Goal: Transaction & Acquisition: Obtain resource

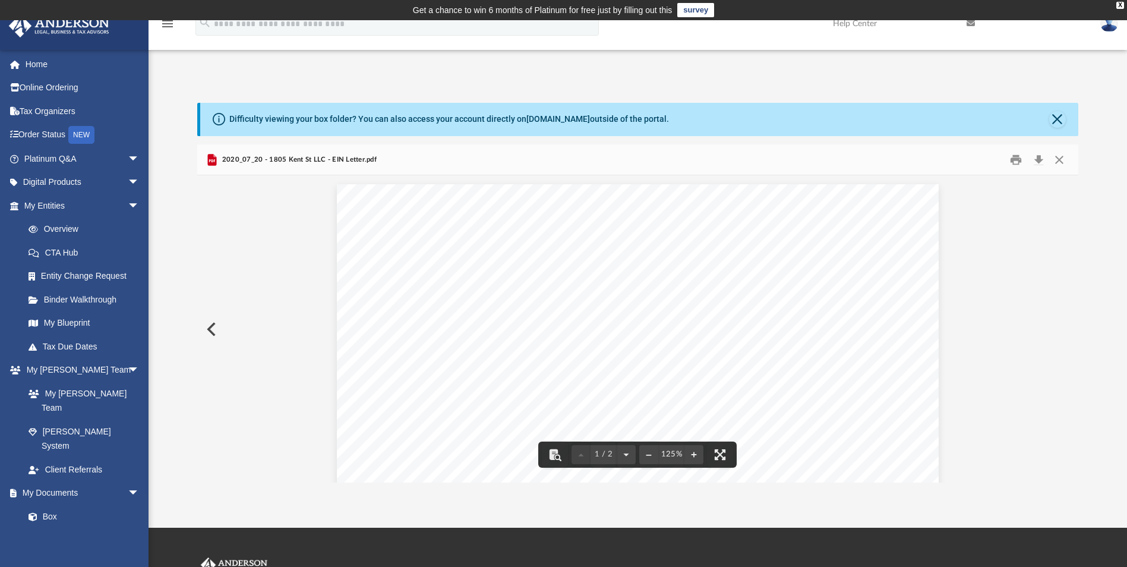
scroll to position [261, 872]
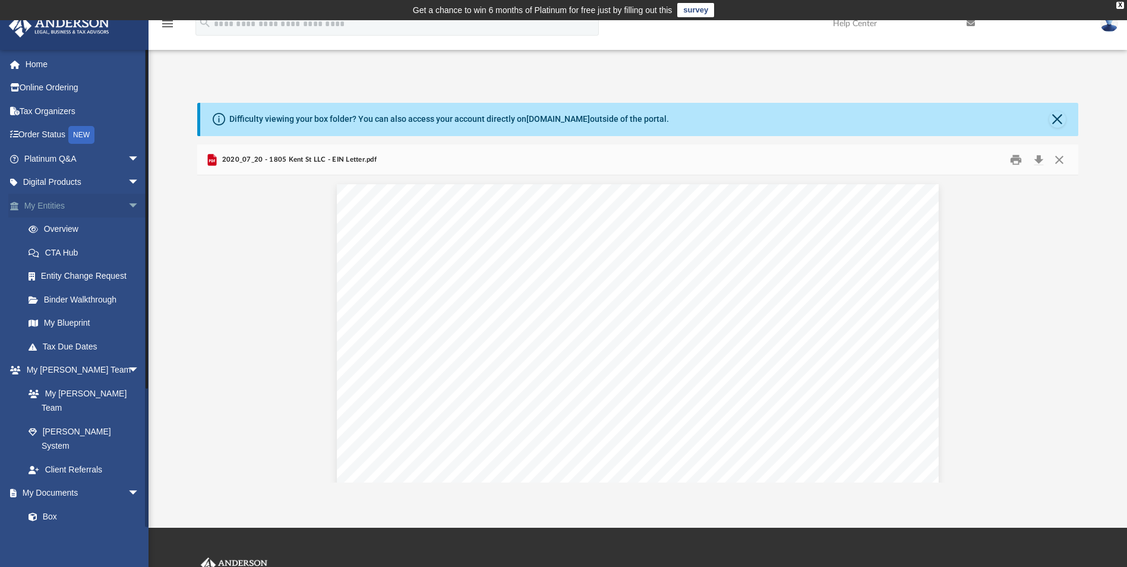
click at [128, 206] on span "arrow_drop_down" at bounding box center [140, 206] width 24 height 24
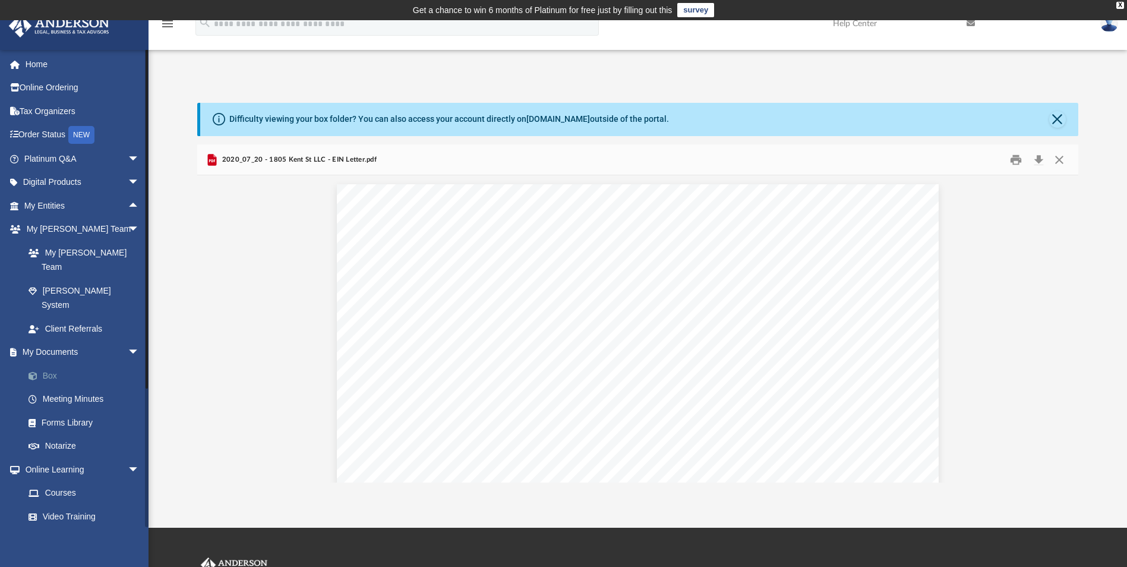
click at [51, 364] on link "Box" at bounding box center [87, 376] width 141 height 24
click at [1059, 119] on button "Close" at bounding box center [1057, 119] width 17 height 17
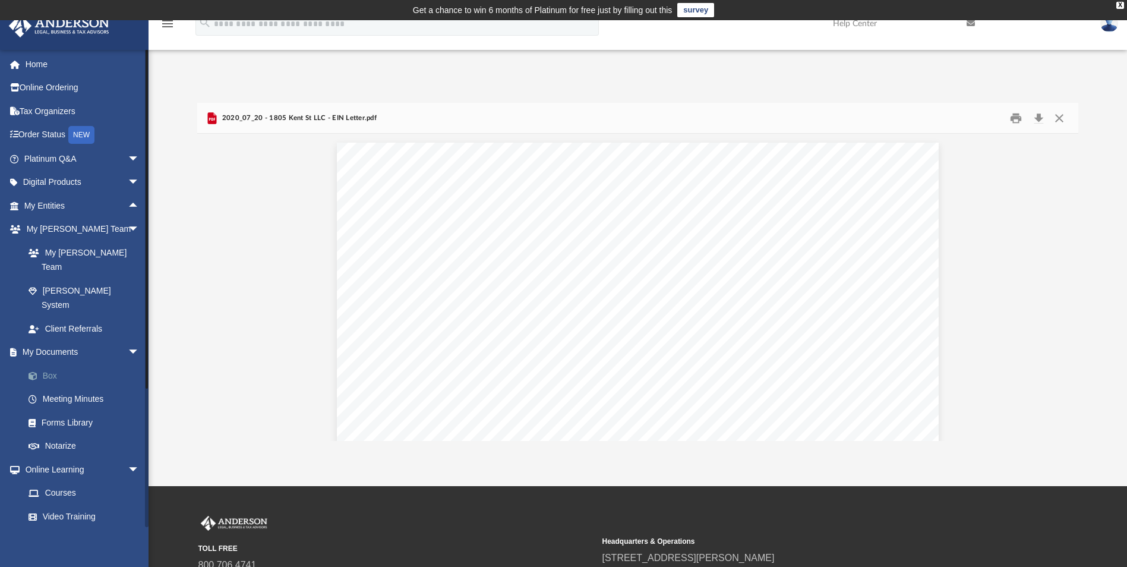
click at [49, 364] on link "Box" at bounding box center [87, 376] width 141 height 24
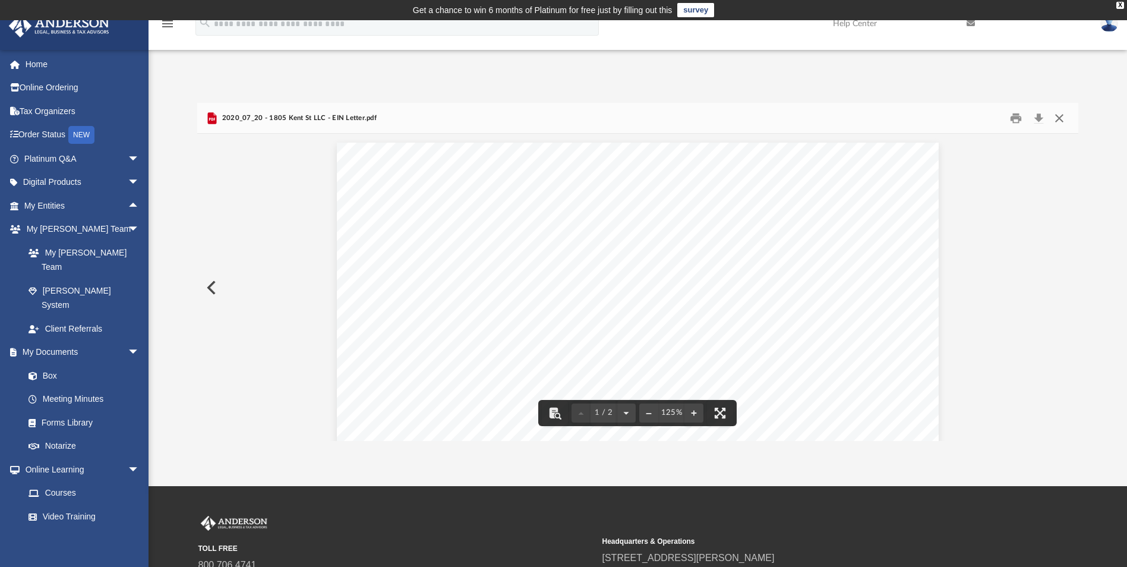
click at [1059, 115] on button "Close" at bounding box center [1059, 118] width 21 height 18
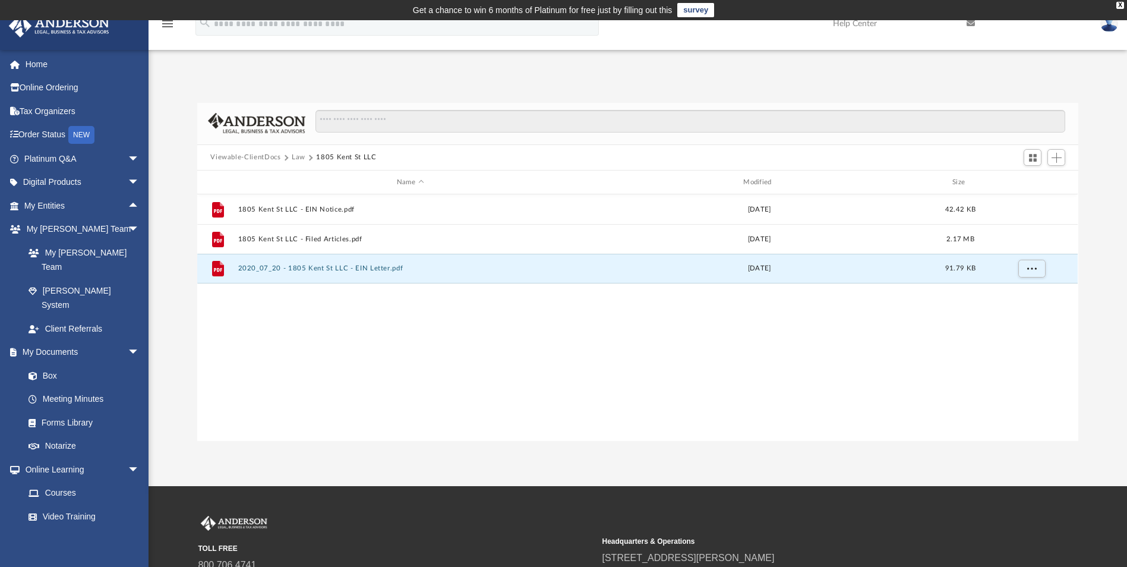
click at [298, 381] on div "File 1805 Kent St LLC - EIN Notice.pdf Wed Jul 1 2020 42.42 KB File 1805 Kent S…" at bounding box center [637, 317] width 881 height 246
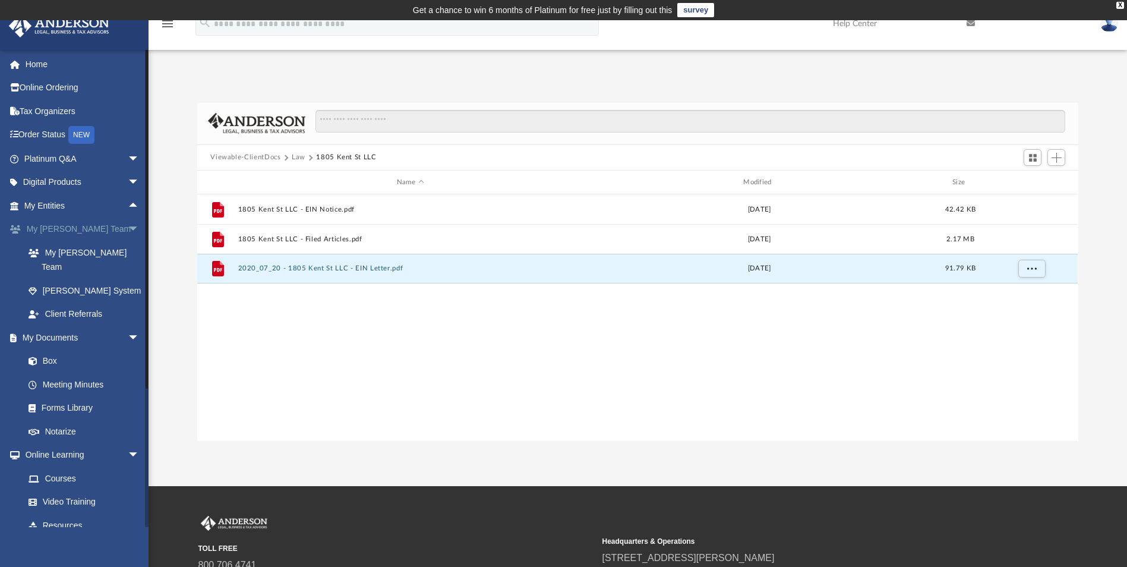
click at [128, 228] on span "arrow_drop_down" at bounding box center [140, 229] width 24 height 24
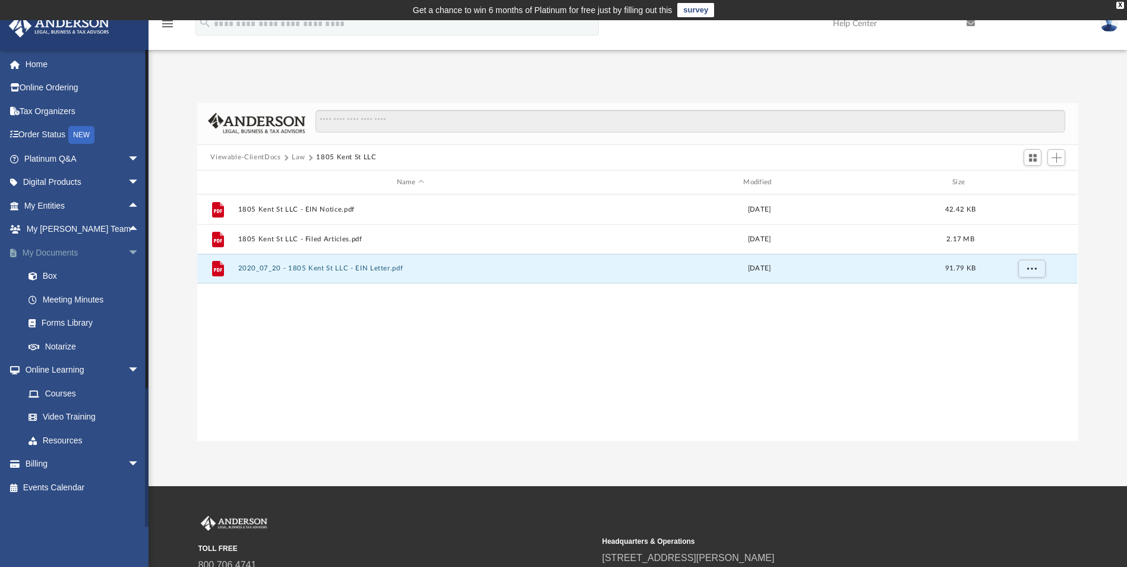
click at [128, 249] on span "arrow_drop_down" at bounding box center [140, 253] width 24 height 24
click at [71, 253] on link "My Documents arrow_drop_up" at bounding box center [82, 253] width 149 height 24
click at [128, 250] on span "arrow_drop_up" at bounding box center [140, 253] width 24 height 24
click at [43, 277] on link "Box" at bounding box center [87, 276] width 141 height 24
click at [128, 251] on span "arrow_drop_down" at bounding box center [140, 253] width 24 height 24
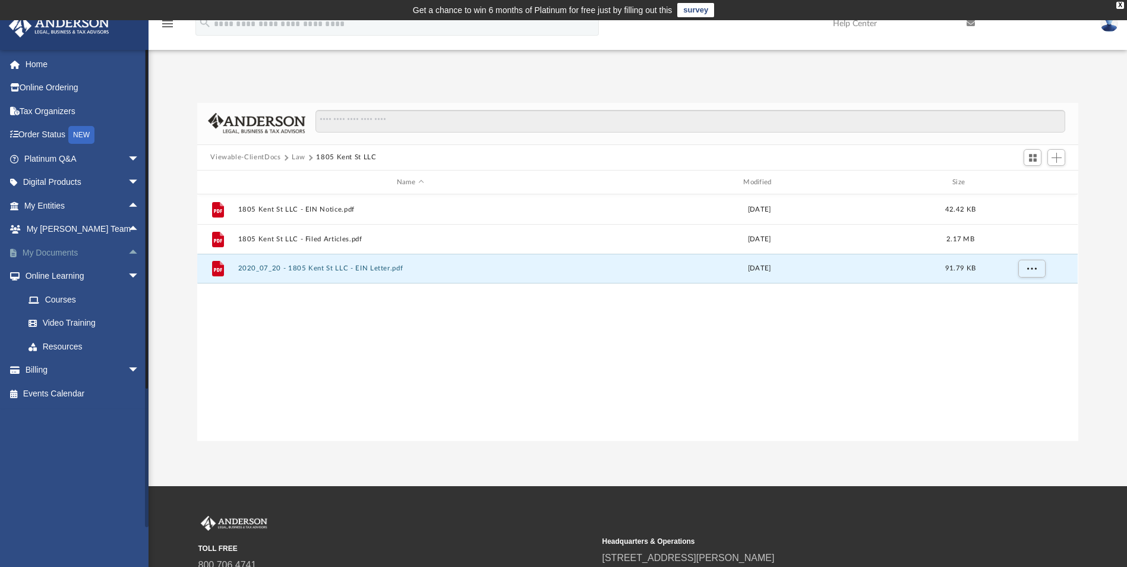
click at [128, 250] on span "arrow_drop_up" at bounding box center [140, 253] width 24 height 24
click at [62, 251] on link "My Documents arrow_drop_down" at bounding box center [82, 253] width 149 height 24
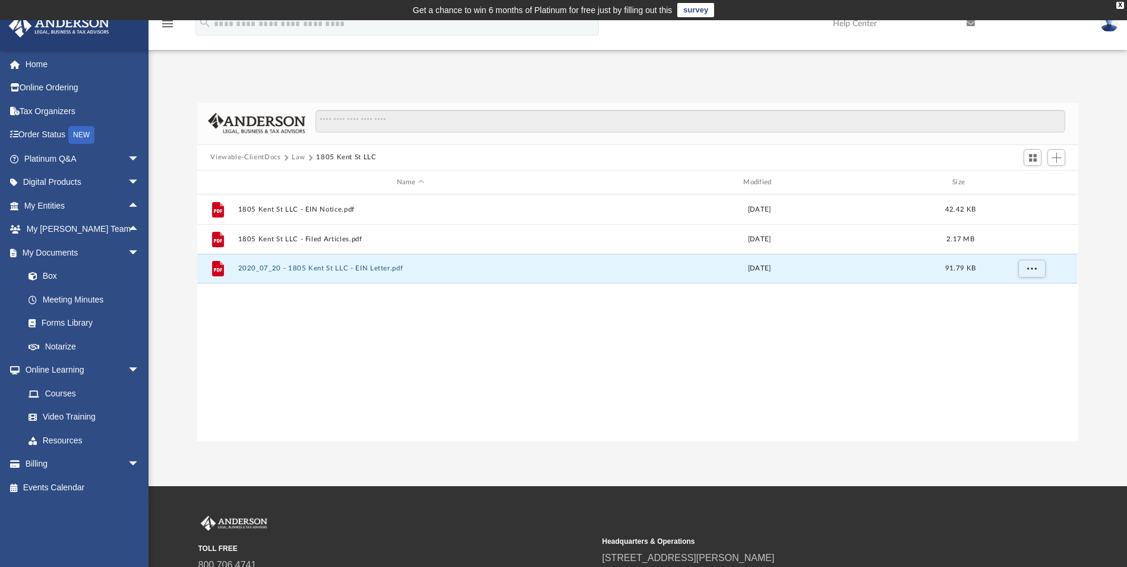
click at [258, 156] on button "Viewable-ClientDocs" at bounding box center [245, 157] width 70 height 11
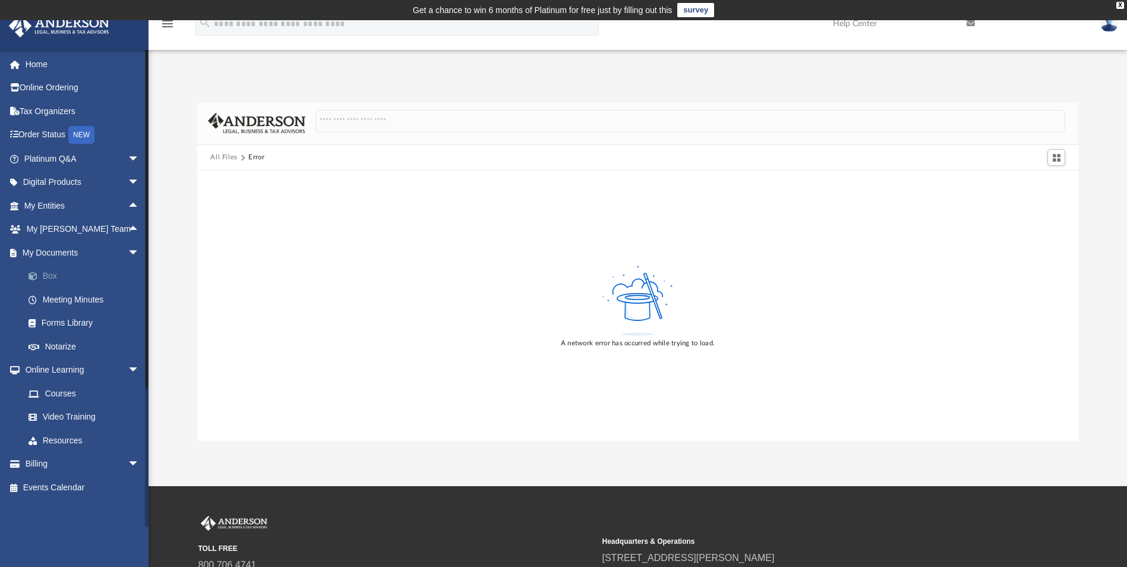
click at [49, 273] on link "Box" at bounding box center [87, 276] width 141 height 24
click at [220, 158] on button "All Files" at bounding box center [223, 157] width 27 height 11
click at [39, 65] on link "Home" at bounding box center [82, 64] width 149 height 24
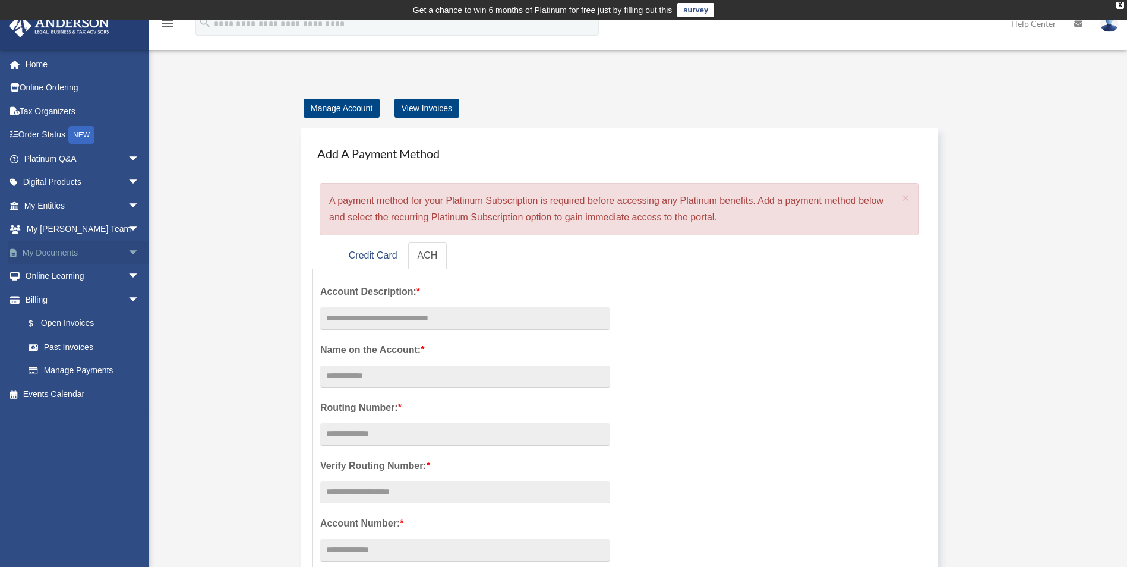
click at [55, 248] on link "My Documents arrow_drop_down" at bounding box center [82, 253] width 149 height 24
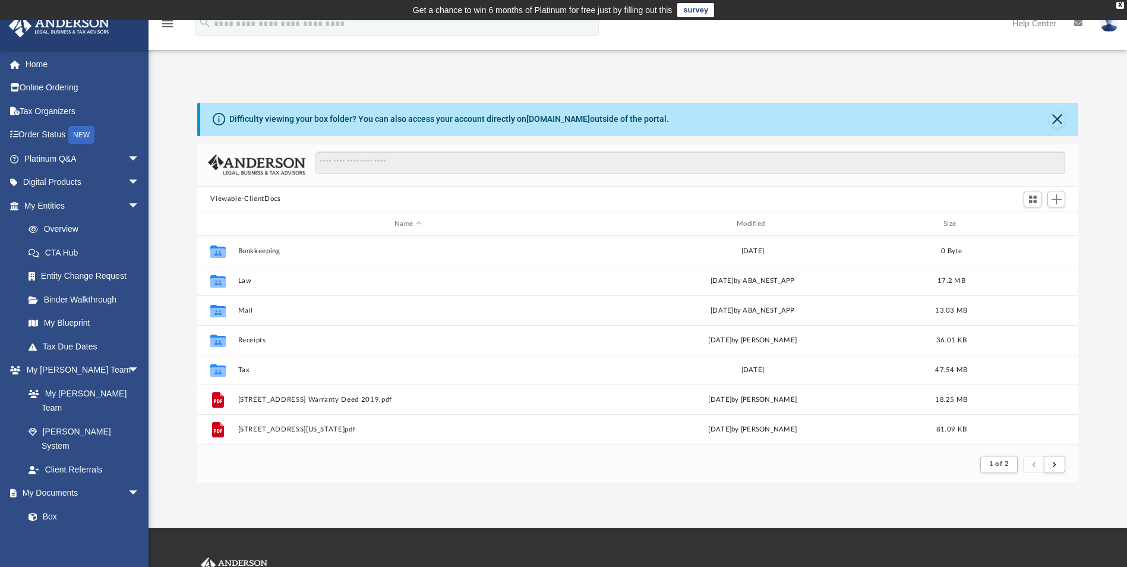
scroll to position [225, 872]
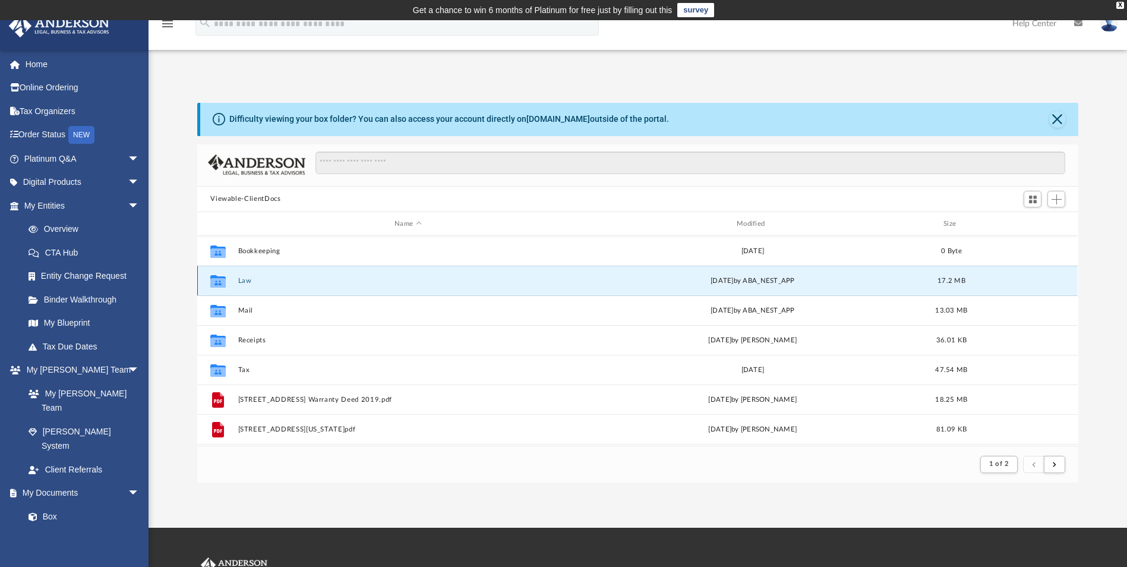
click at [246, 279] on button "Law" at bounding box center [408, 281] width 340 height 8
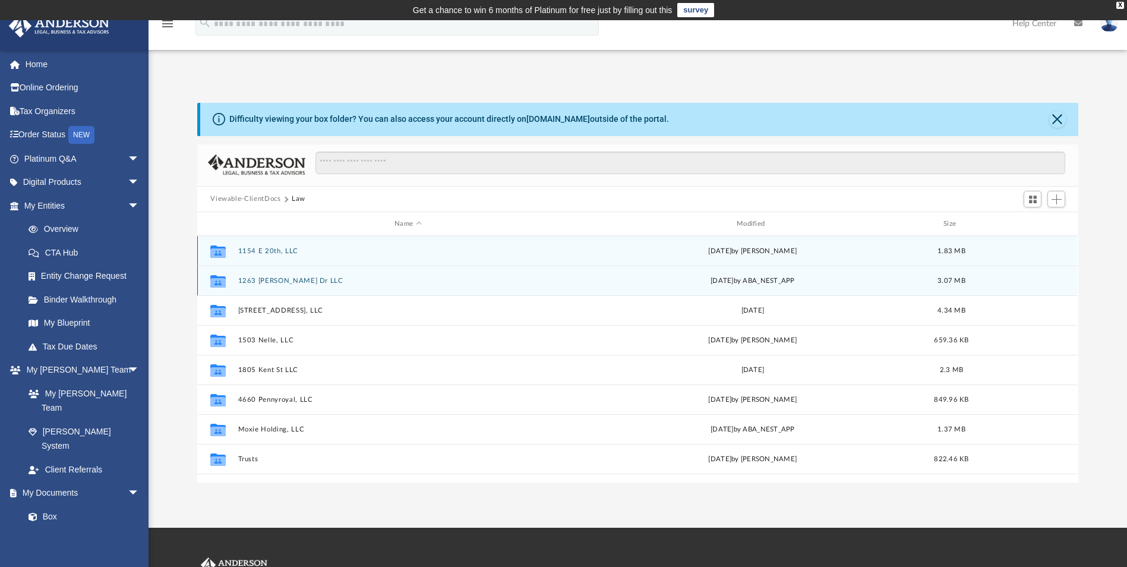
scroll to position [261, 872]
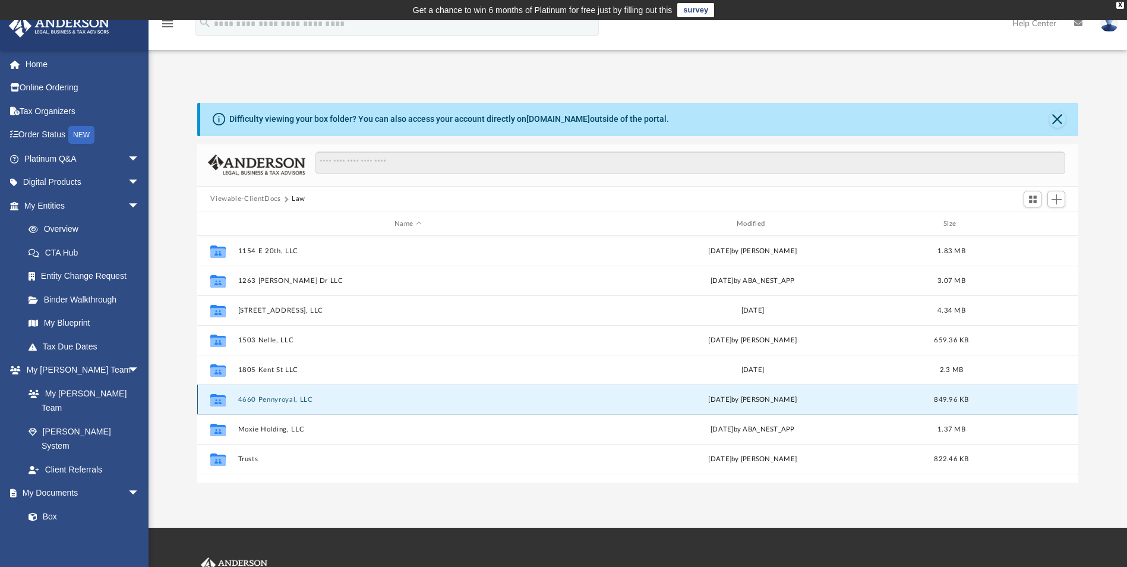
click at [280, 399] on button "4660 Pennyroyal, LLC" at bounding box center [408, 400] width 340 height 8
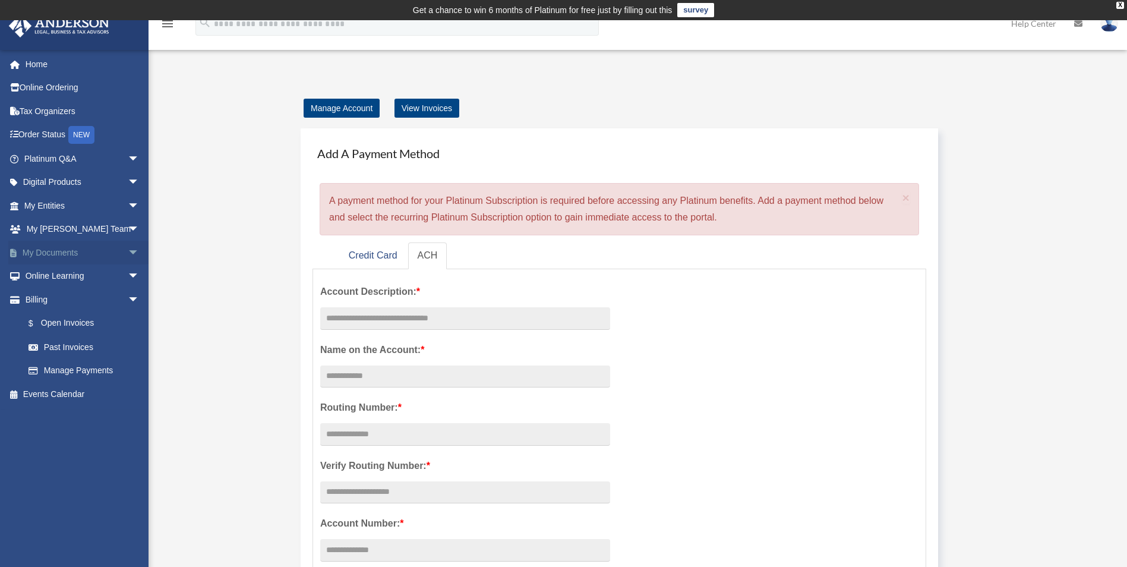
click at [62, 249] on link "My Documents arrow_drop_down" at bounding box center [82, 253] width 149 height 24
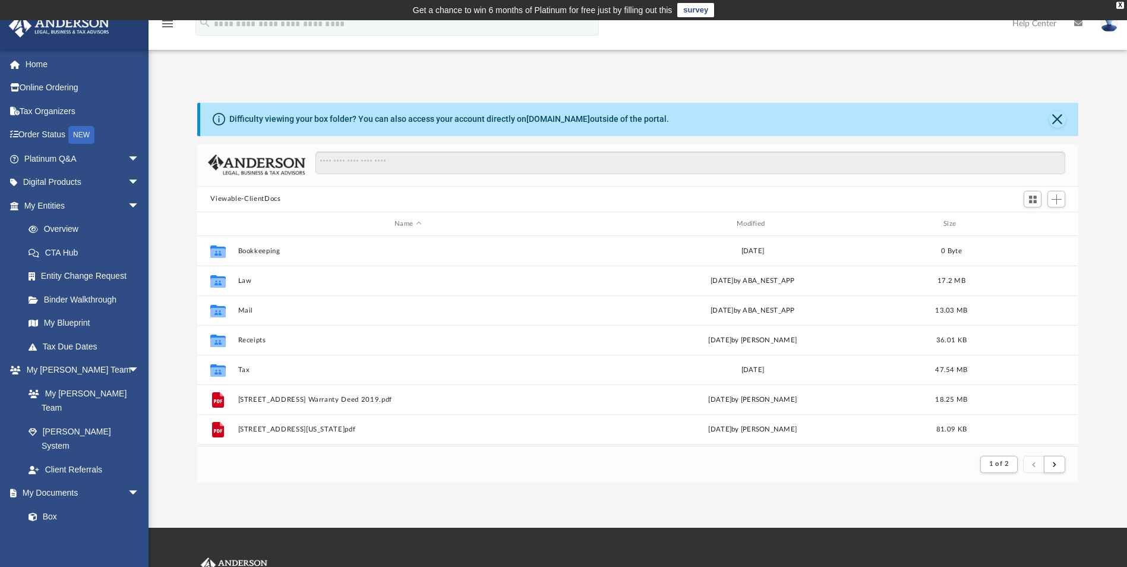
scroll to position [225, 872]
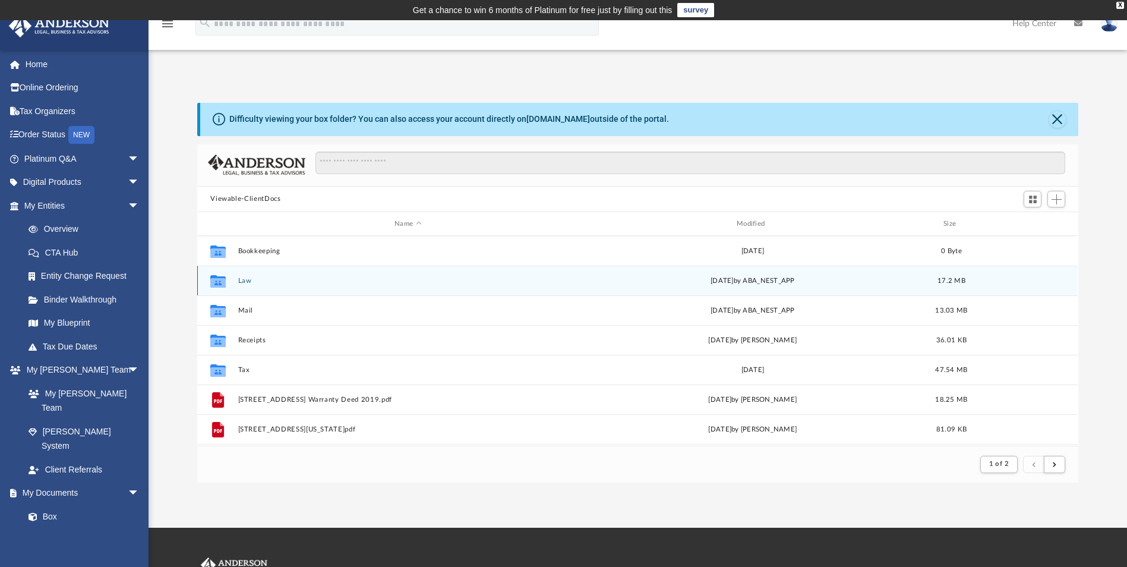
click at [247, 282] on button "Law" at bounding box center [408, 281] width 340 height 8
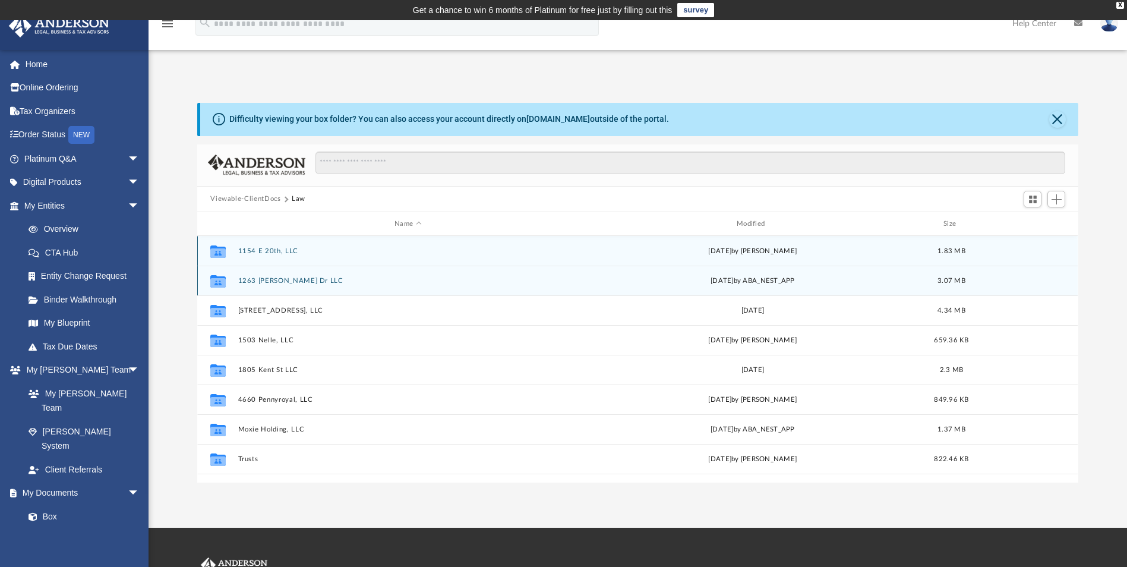
scroll to position [261, 872]
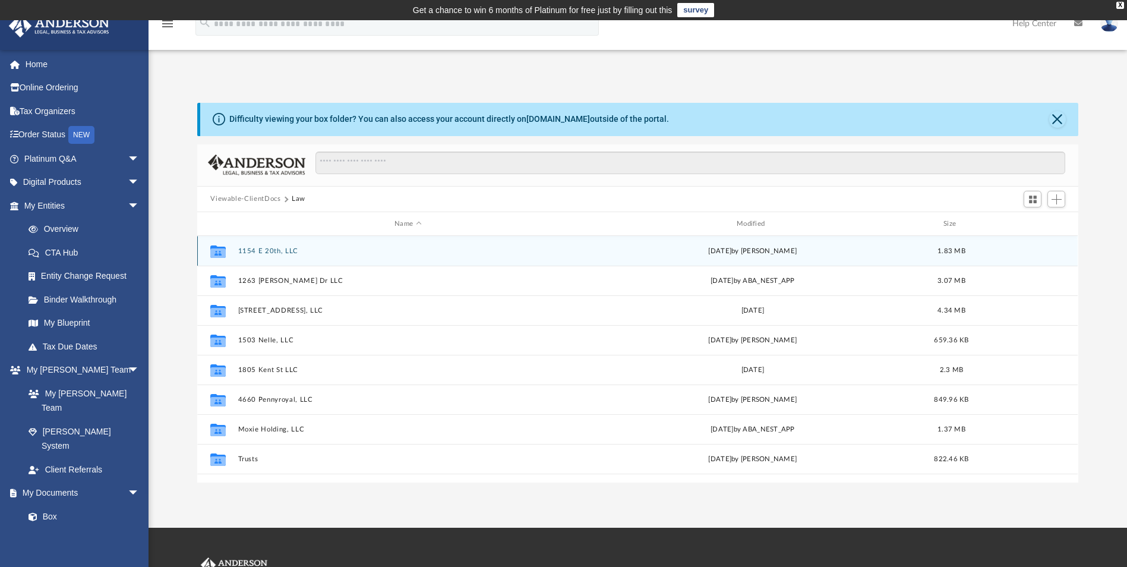
click at [254, 253] on button "1154 E 20th, LLC" at bounding box center [408, 251] width 340 height 8
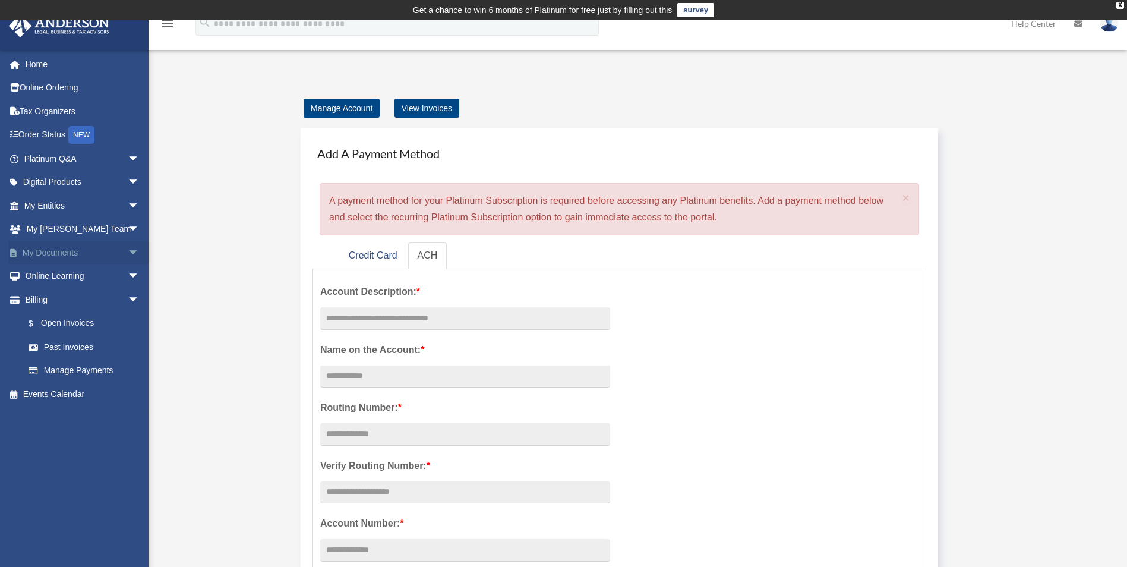
click at [71, 253] on link "My Documents arrow_drop_down" at bounding box center [82, 253] width 149 height 24
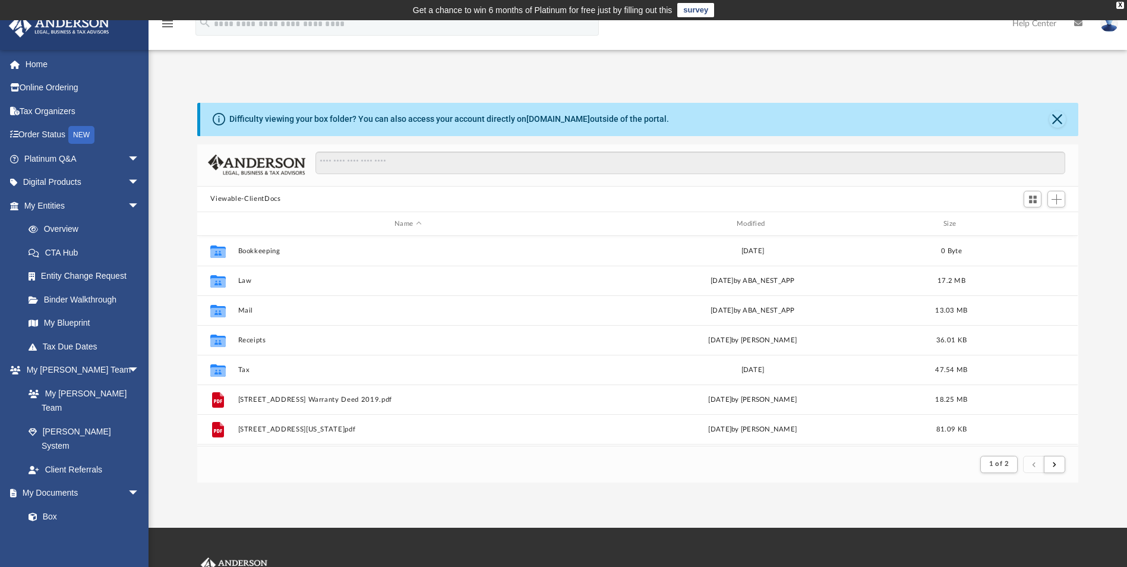
scroll to position [225, 872]
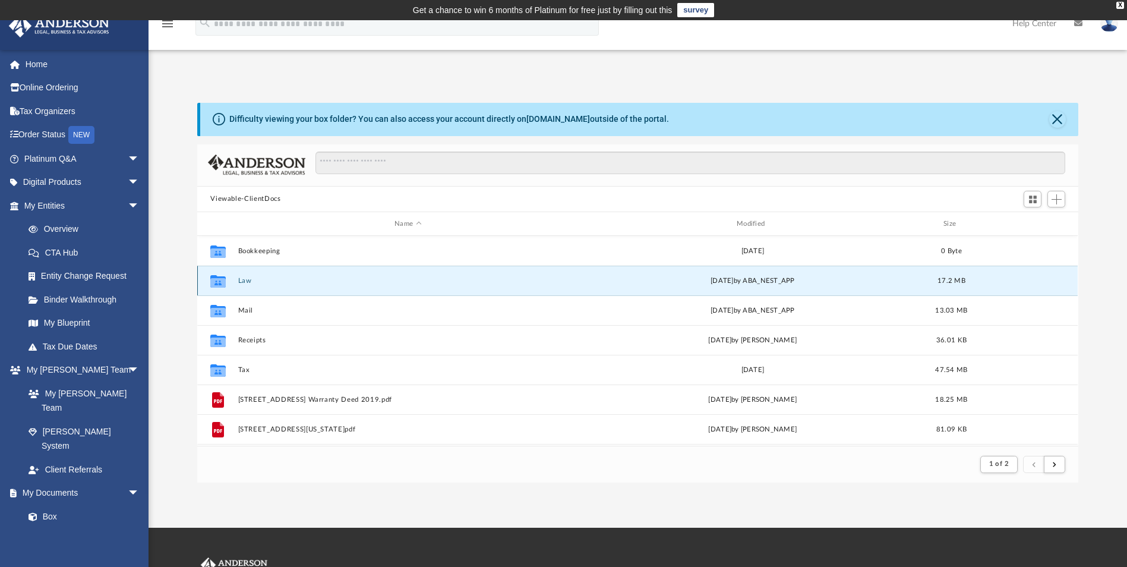
click at [248, 284] on button "Law" at bounding box center [408, 281] width 340 height 8
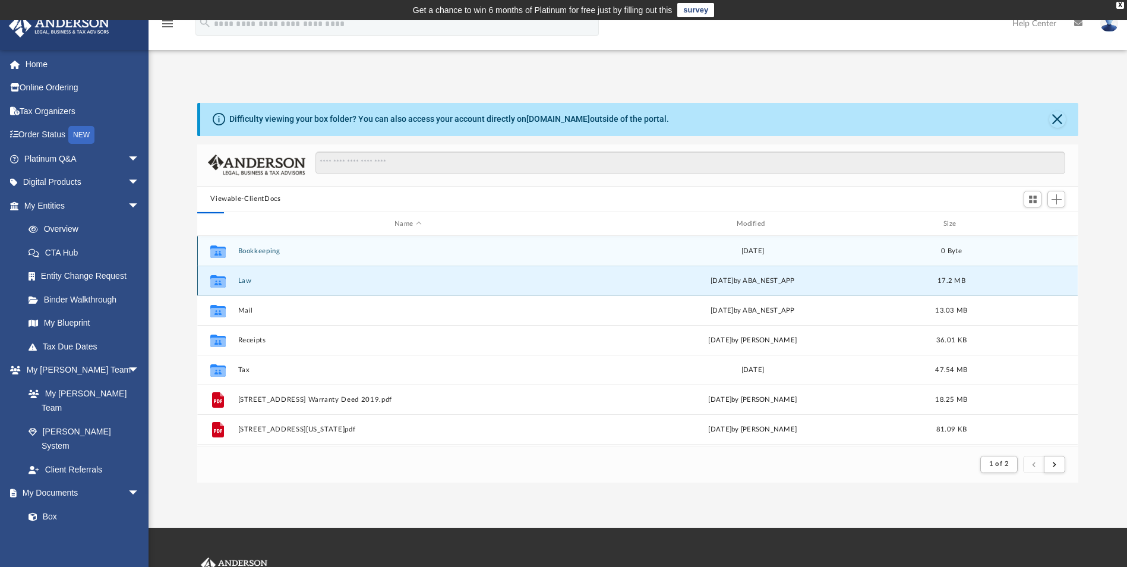
scroll to position [261, 872]
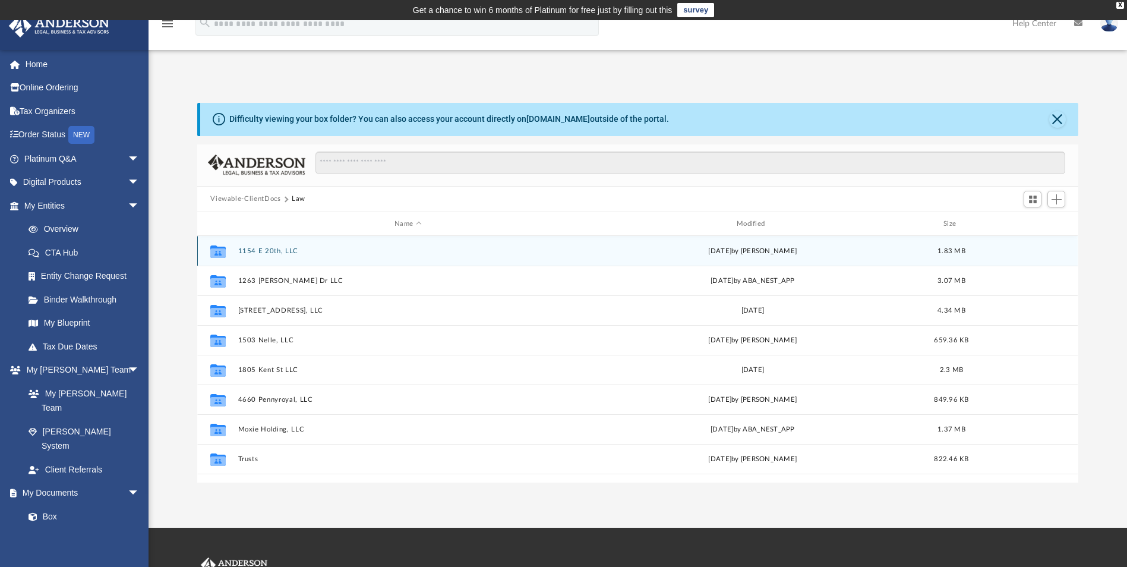
click at [264, 250] on button "1154 E 20th, LLC" at bounding box center [408, 251] width 340 height 8
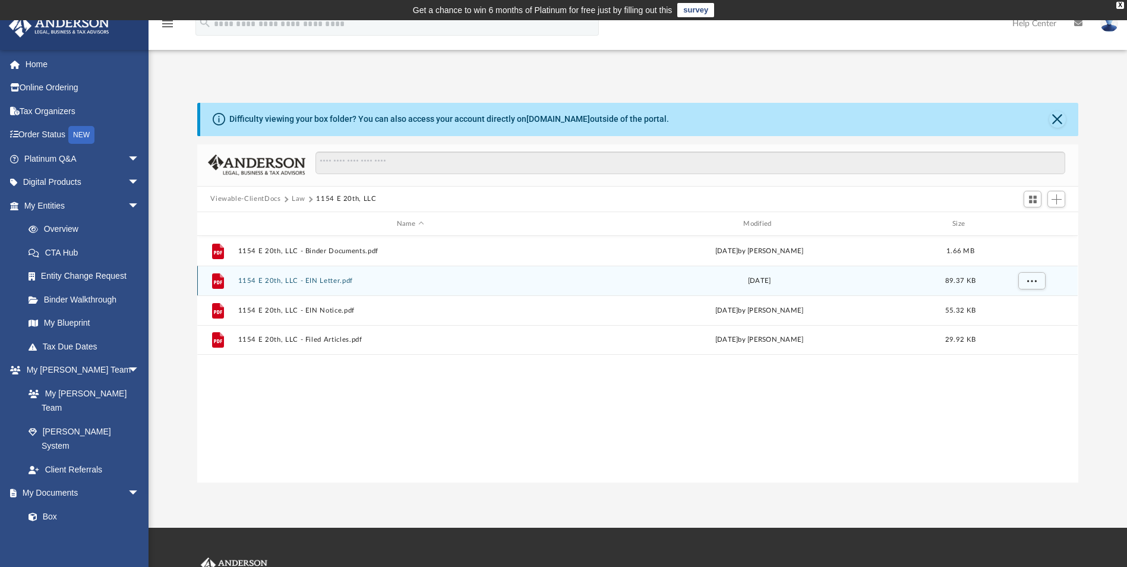
click at [264, 280] on button "1154 E 20th, LLC - EIN Letter.pdf" at bounding box center [410, 281] width 344 height 8
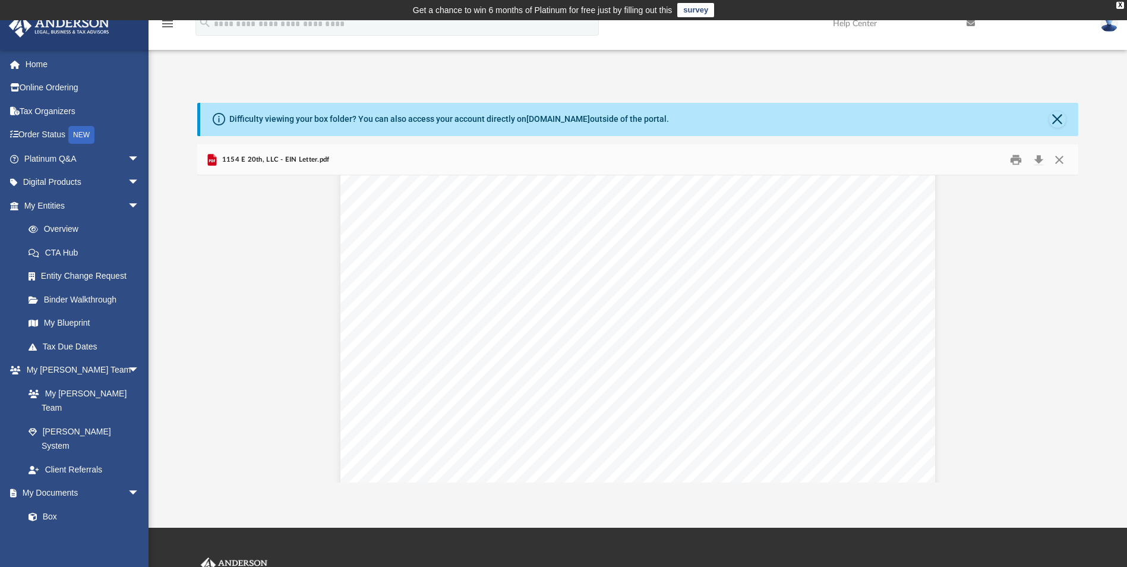
scroll to position [0, 0]
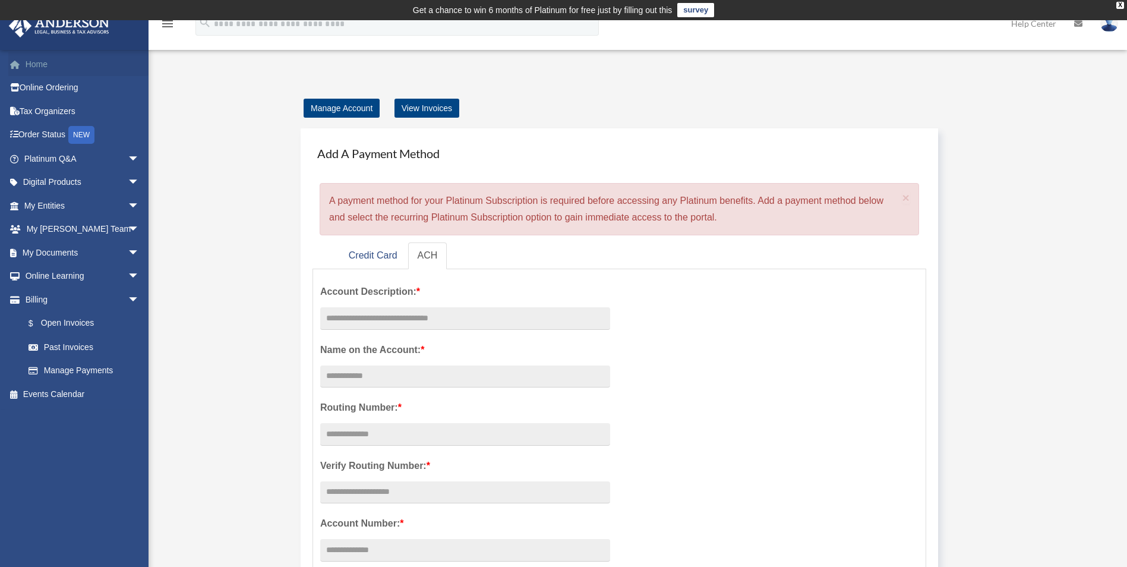
click at [33, 59] on link "Home" at bounding box center [82, 64] width 149 height 24
click at [40, 66] on link "Home" at bounding box center [82, 64] width 149 height 24
click at [63, 252] on link "My Documents arrow_drop_down" at bounding box center [82, 253] width 149 height 24
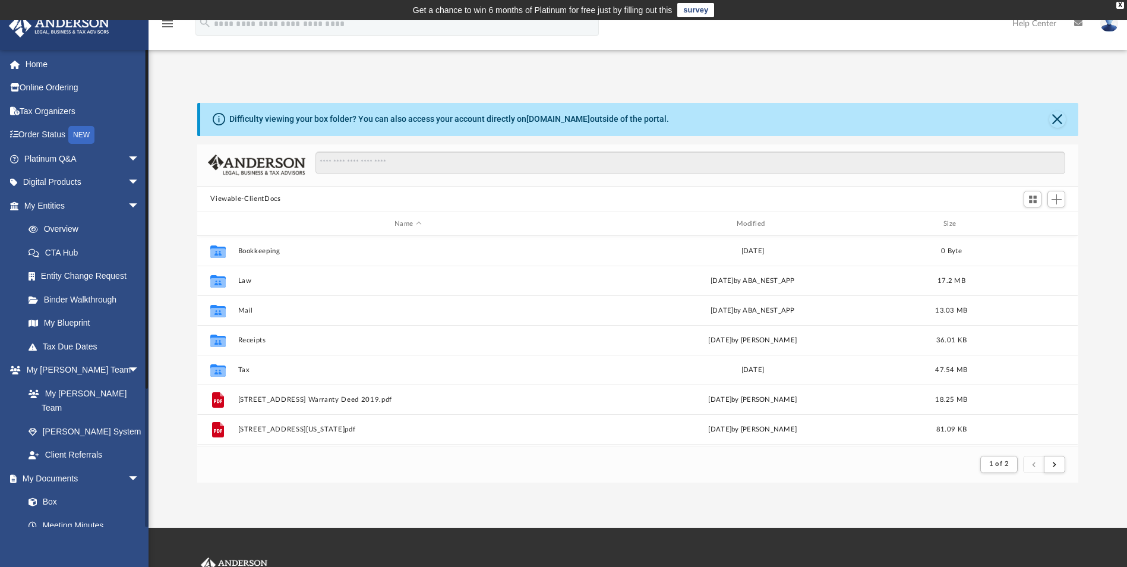
scroll to position [225, 872]
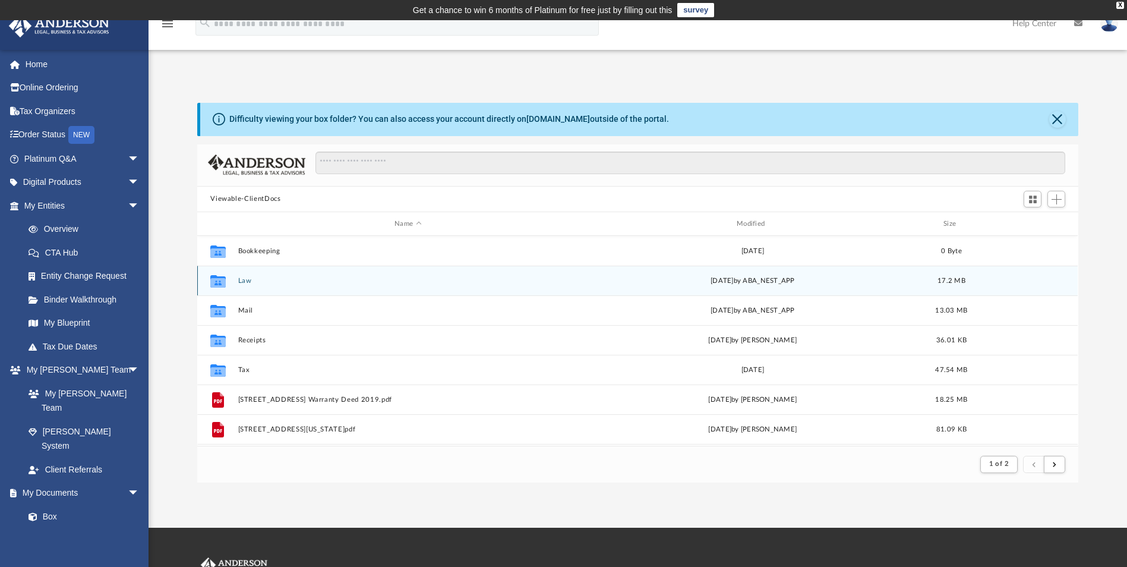
click at [248, 282] on button "Law" at bounding box center [408, 281] width 340 height 8
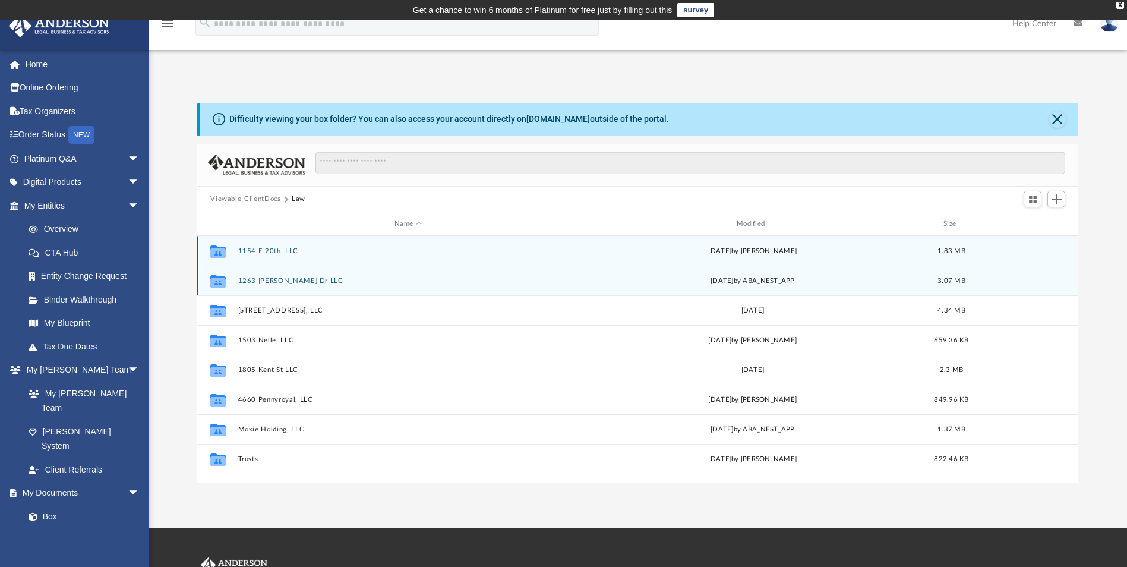
scroll to position [261, 872]
